Goal: Navigation & Orientation: Find specific page/section

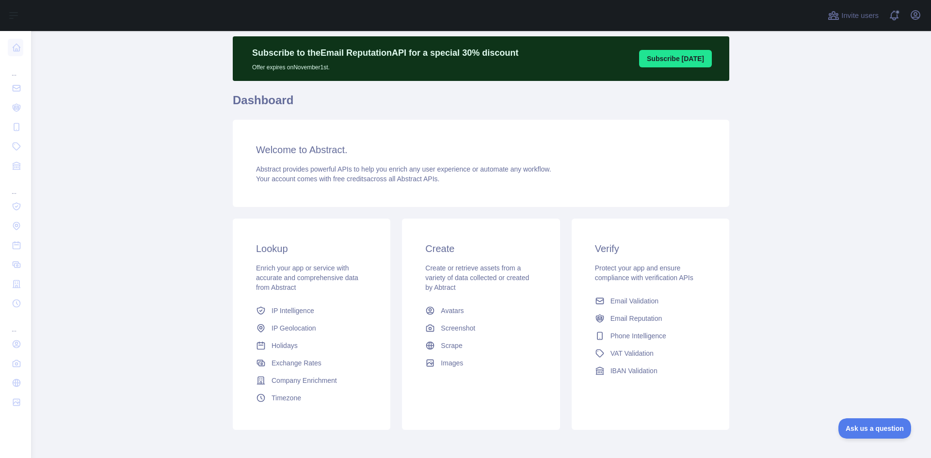
scroll to position [69, 0]
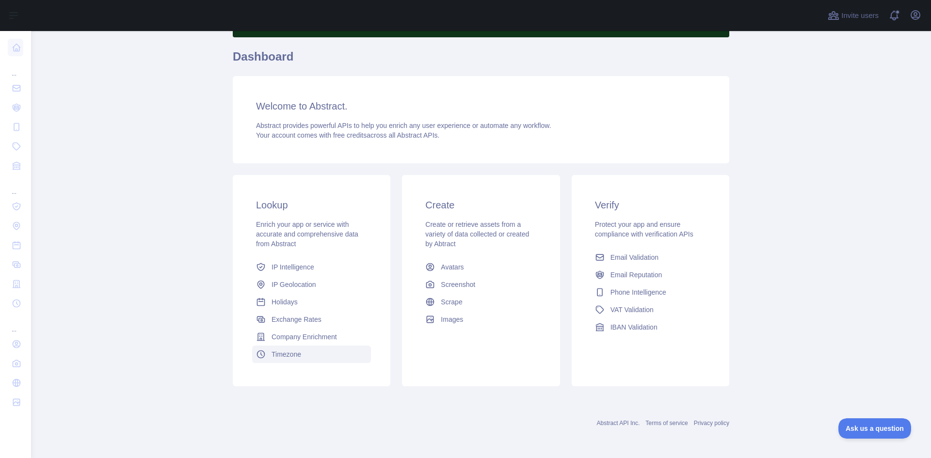
click at [299, 360] on link "Timezone" at bounding box center [311, 354] width 119 height 17
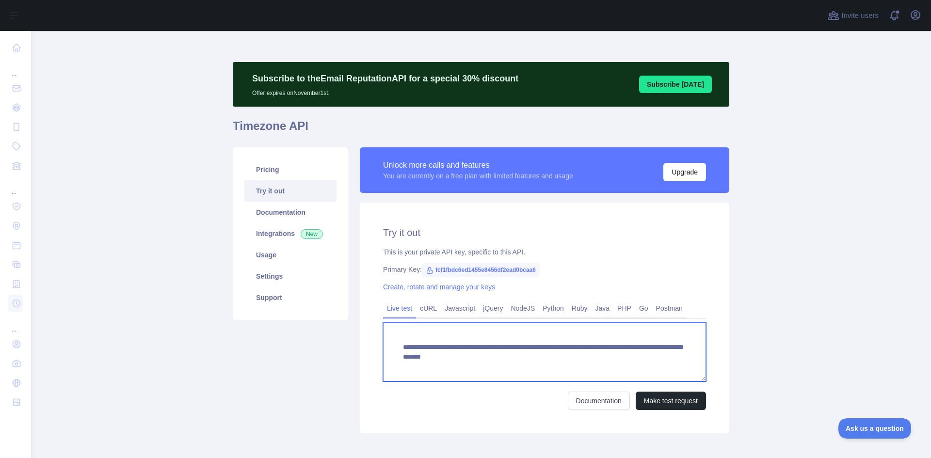
click at [580, 359] on textarea "**********" at bounding box center [544, 351] width 323 height 59
drag, startPoint x: 571, startPoint y: 360, endPoint x: 641, endPoint y: 358, distance: 70.3
click at [641, 358] on textarea "**********" at bounding box center [544, 351] width 323 height 59
type textarea "**********"
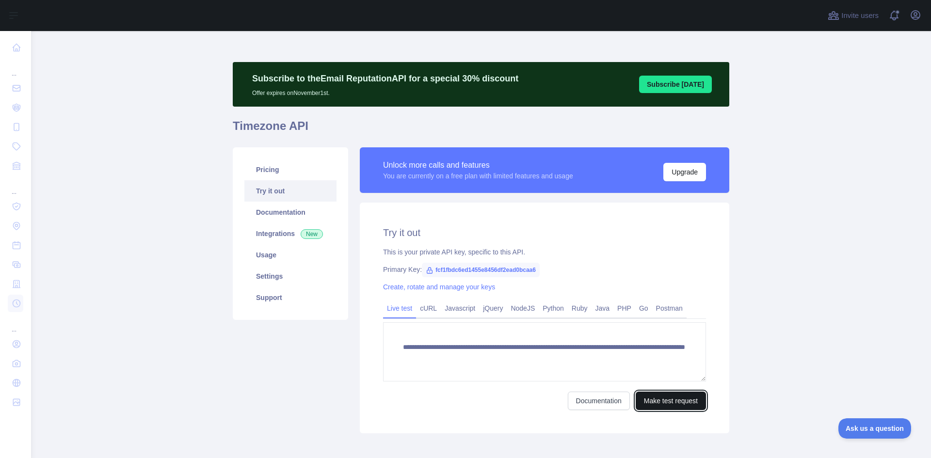
click at [673, 399] on button "Make test request" at bounding box center [671, 401] width 70 height 18
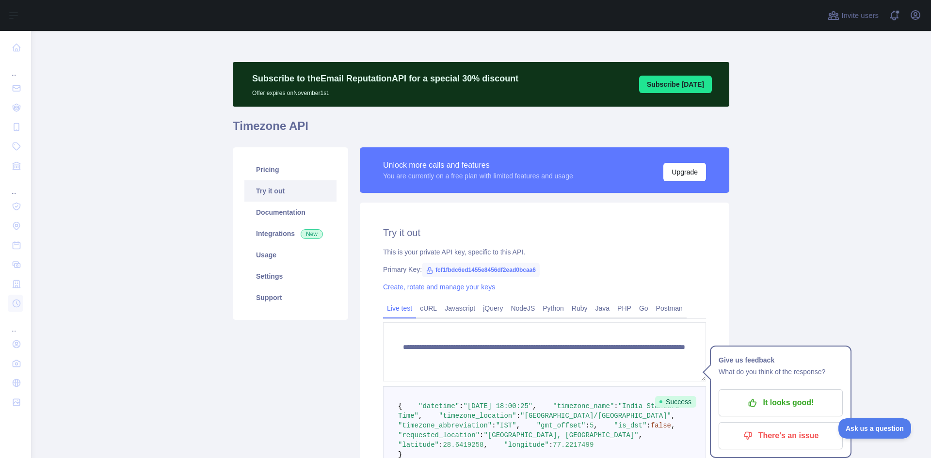
click at [673, 83] on button "Subscribe [DATE]" at bounding box center [675, 84] width 73 height 17
click at [670, 175] on button "Upgrade" at bounding box center [684, 172] width 43 height 18
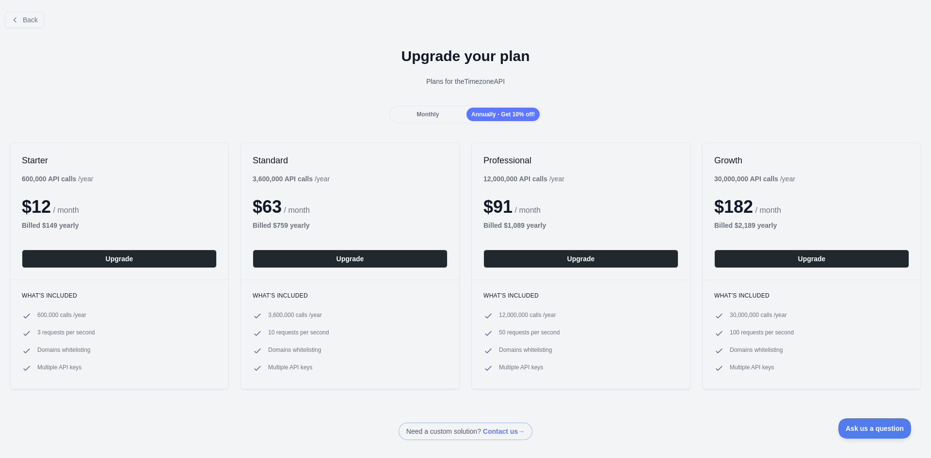
click at [426, 113] on span "Monthly" at bounding box center [427, 114] width 22 height 7
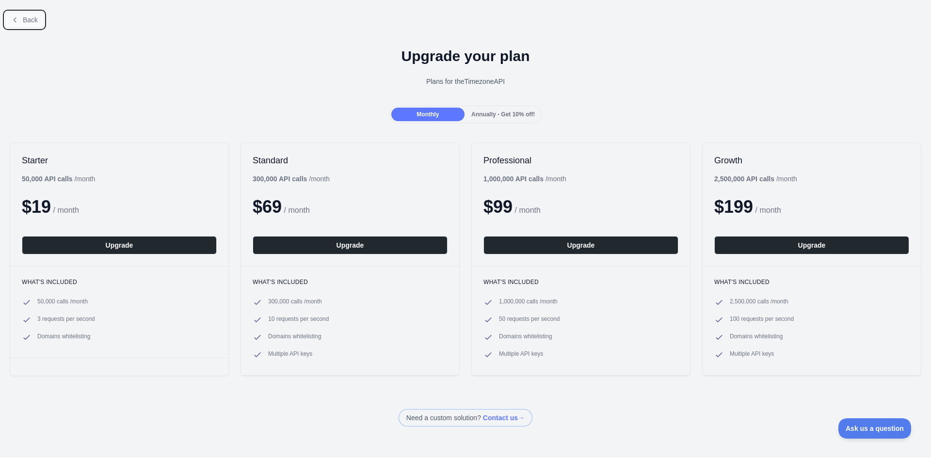
click at [27, 19] on span "Back" at bounding box center [30, 20] width 15 height 8
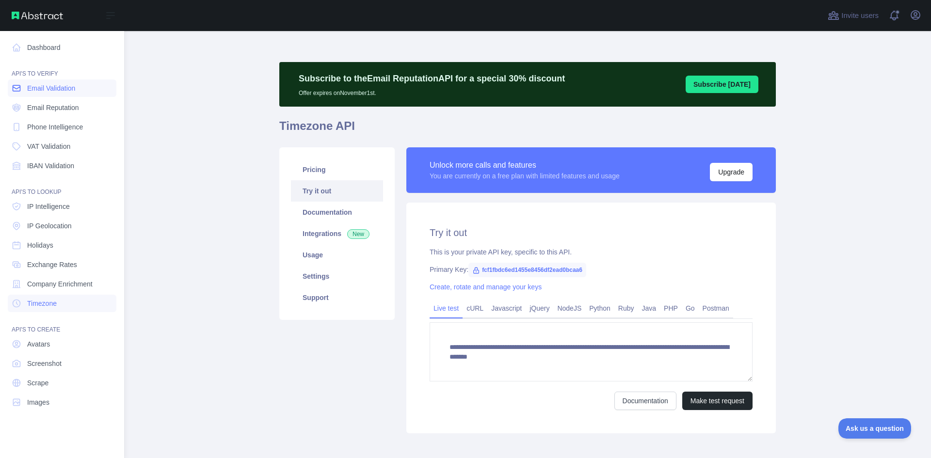
click at [59, 91] on span "Email Validation" at bounding box center [51, 88] width 48 height 10
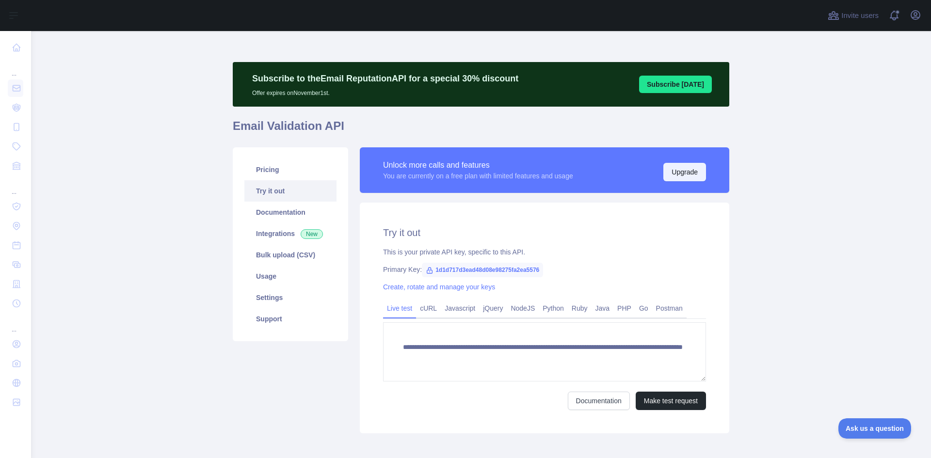
click at [676, 171] on button "Upgrade" at bounding box center [684, 172] width 43 height 18
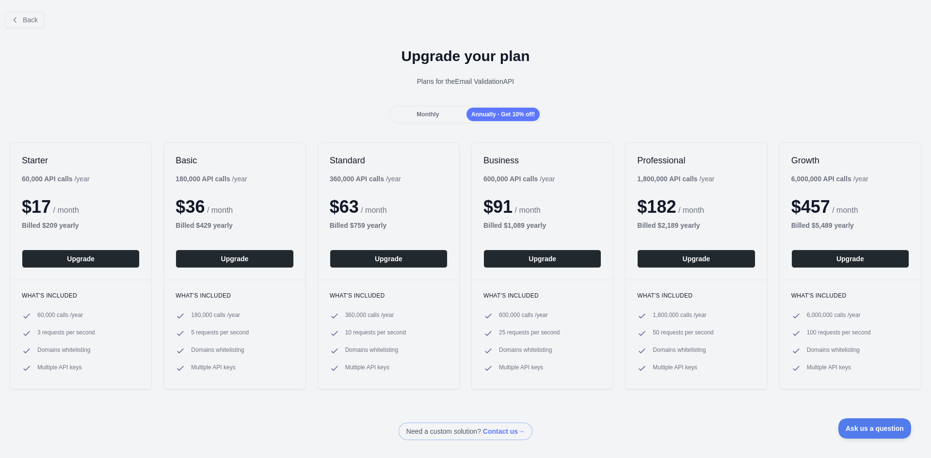
click at [433, 111] on span "Monthly" at bounding box center [427, 114] width 22 height 7
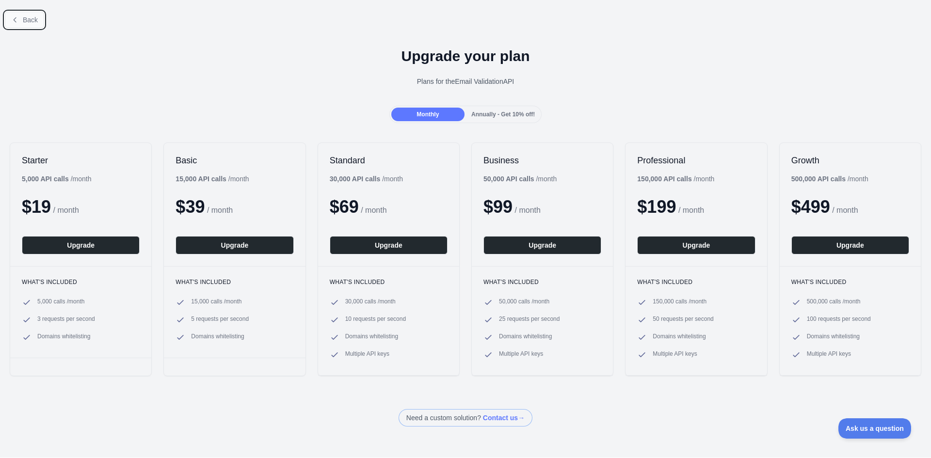
click at [32, 22] on span "Back" at bounding box center [30, 20] width 15 height 8
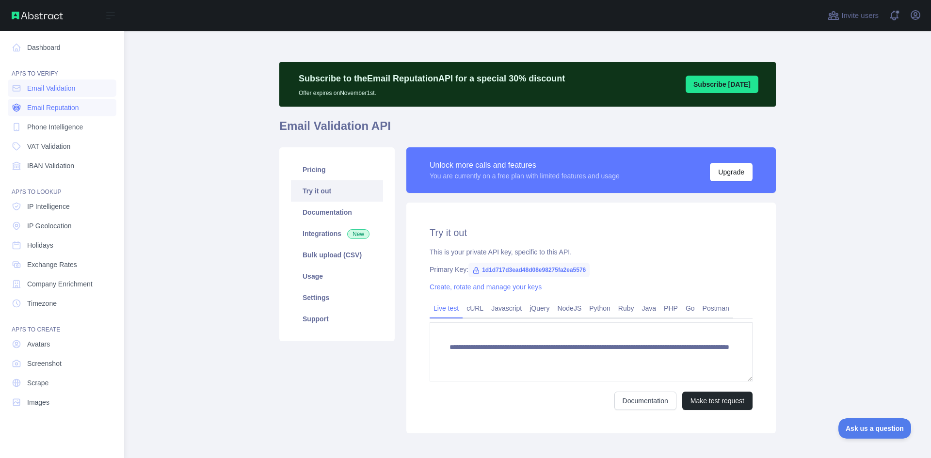
click at [69, 108] on span "Email Reputation" at bounding box center [53, 108] width 52 height 10
click at [38, 121] on link "Phone Intelligence" at bounding box center [62, 126] width 109 height 17
click at [50, 141] on link "VAT Validation" at bounding box center [62, 146] width 109 height 17
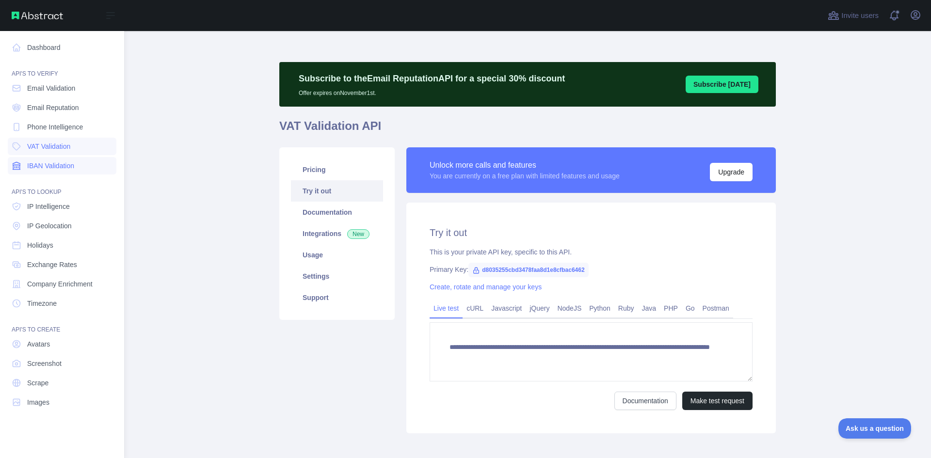
click at [59, 165] on span "IBAN Validation" at bounding box center [50, 166] width 47 height 10
click at [60, 91] on span "Email Validation" at bounding box center [51, 88] width 48 height 10
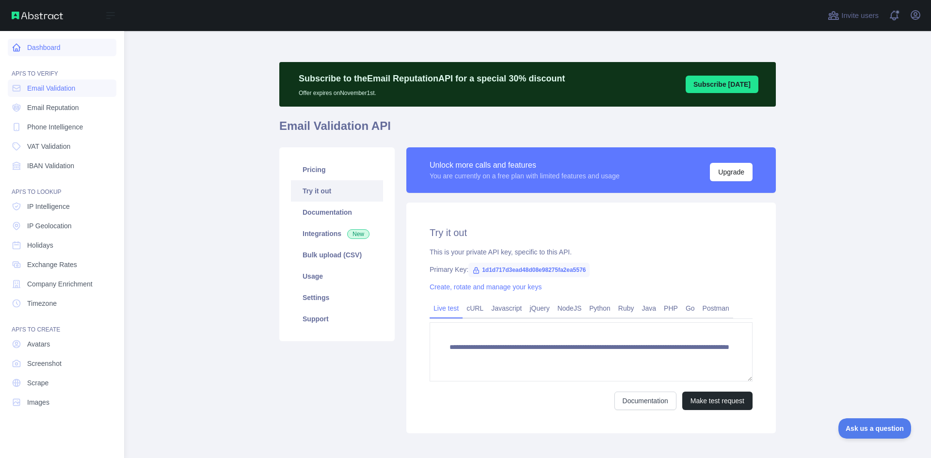
click at [59, 49] on link "Dashboard" at bounding box center [62, 47] width 109 height 17
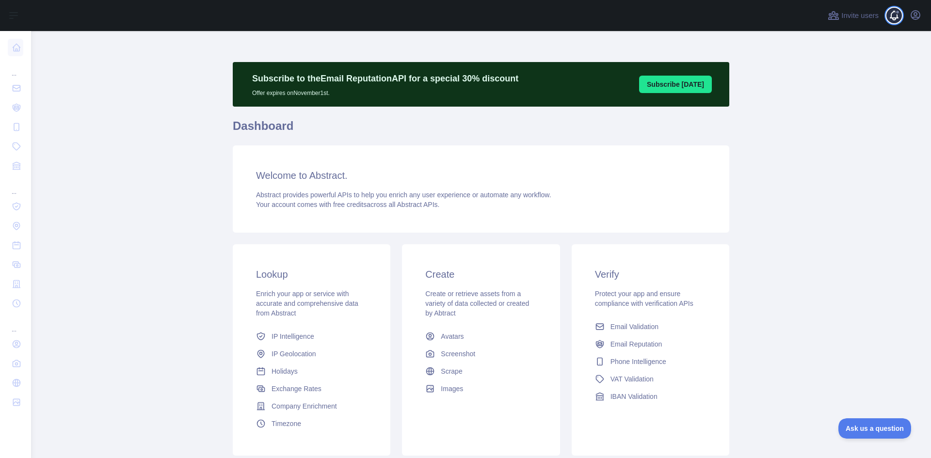
click at [890, 18] on span at bounding box center [897, 15] width 19 height 31
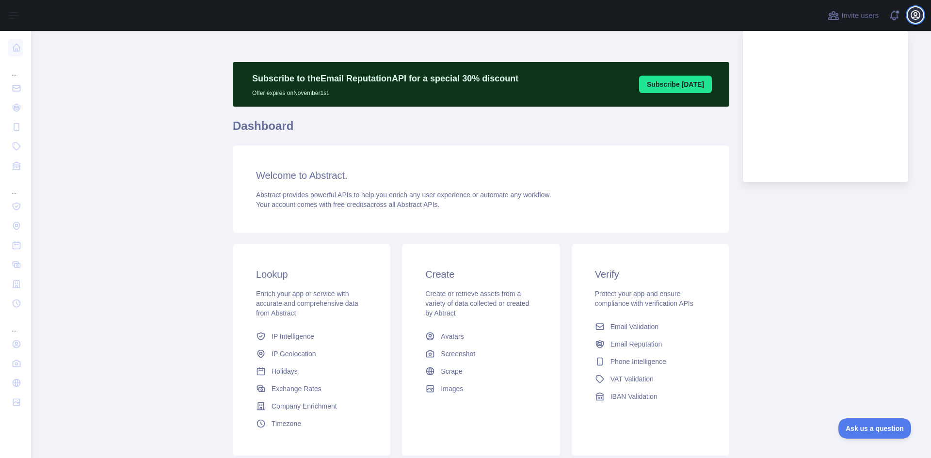
click at [915, 18] on icon "button" at bounding box center [915, 15] width 12 height 12
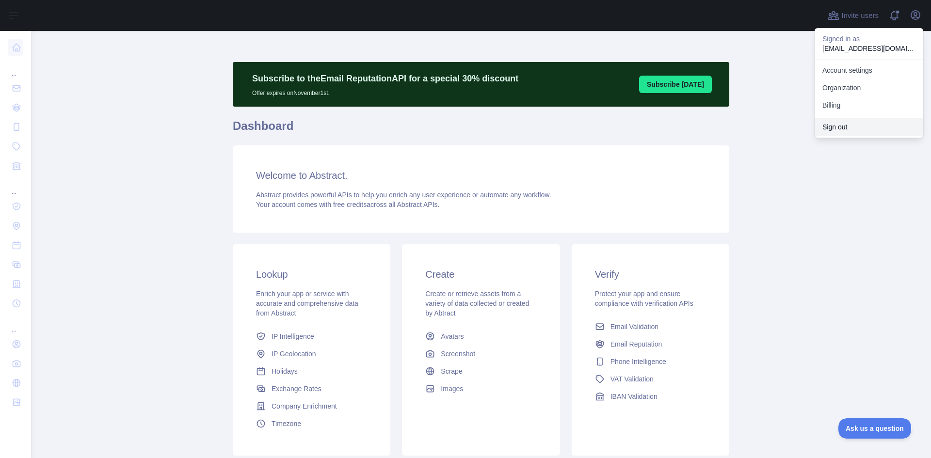
click at [829, 131] on button "Sign out" at bounding box center [868, 126] width 109 height 17
